Goal: Find contact information: Find contact information

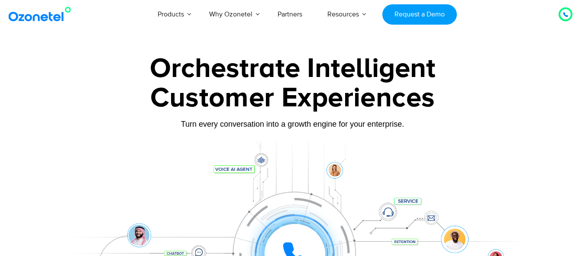
click at [565, 14] on icon at bounding box center [565, 14] width 5 height 5
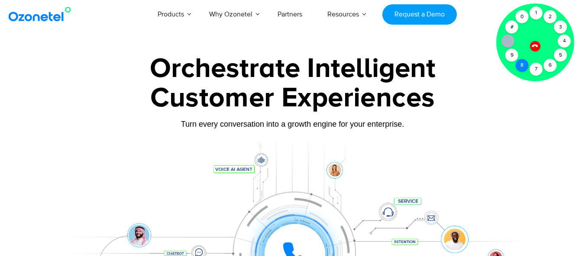
click at [525, 60] on div "8" at bounding box center [522, 65] width 13 height 13
click at [563, 26] on div "3" at bounding box center [560, 27] width 13 height 13
click at [565, 14] on div "Click to talk to us! Call connected [PHONE_NUMBER]" at bounding box center [565, 14] width 0 height 0
click at [536, 9] on div "1" at bounding box center [535, 12] width 13 height 13
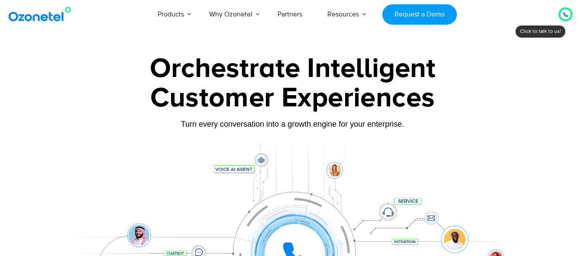
click at [563, 16] on icon at bounding box center [565, 14] width 5 height 5
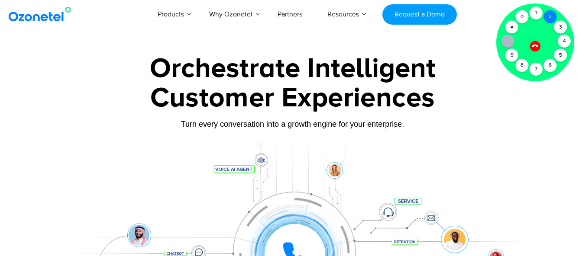
click at [551, 16] on div "2" at bounding box center [550, 16] width 13 height 13
click at [538, 11] on div "1" at bounding box center [535, 12] width 13 height 13
click at [535, 46] on icon at bounding box center [534, 45] width 7 height 7
